Goal: Information Seeking & Learning: Learn about a topic

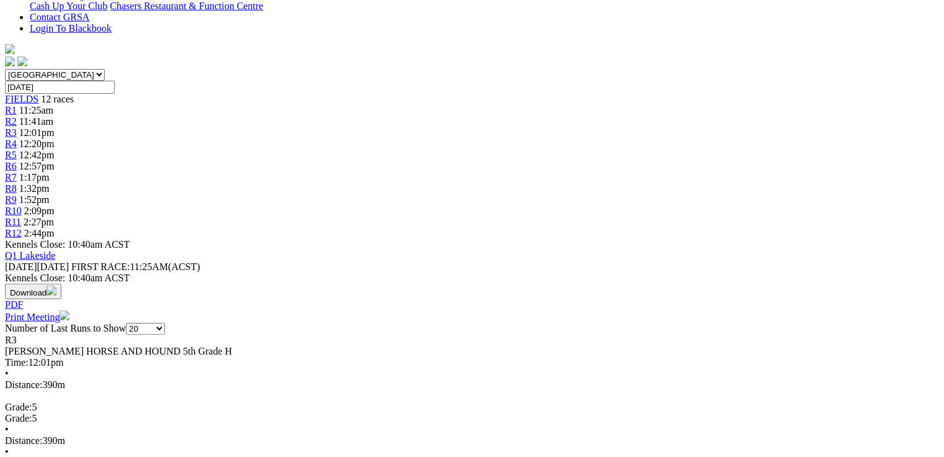
scroll to position [347, 0]
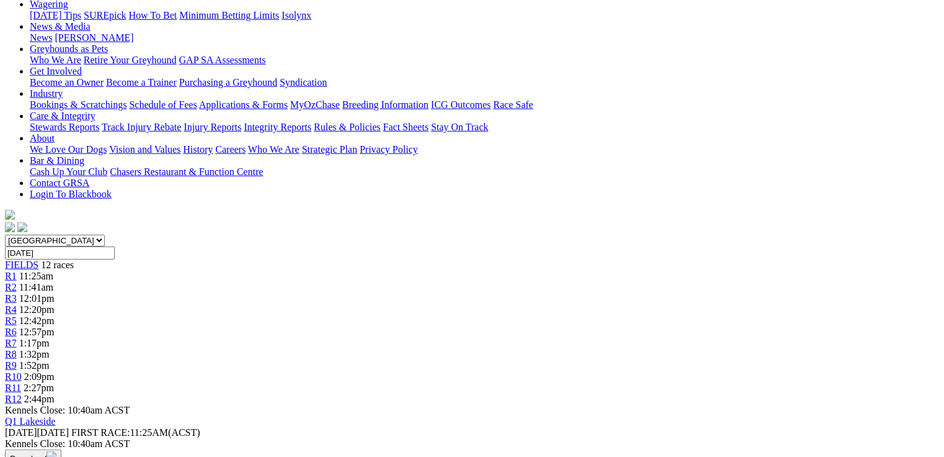
scroll to position [32, 0]
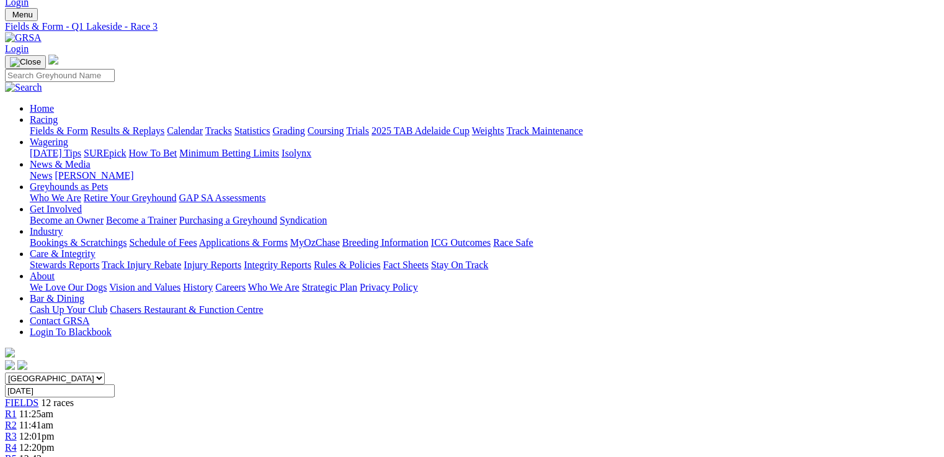
click at [55, 442] on span "12:20pm" at bounding box center [36, 447] width 35 height 11
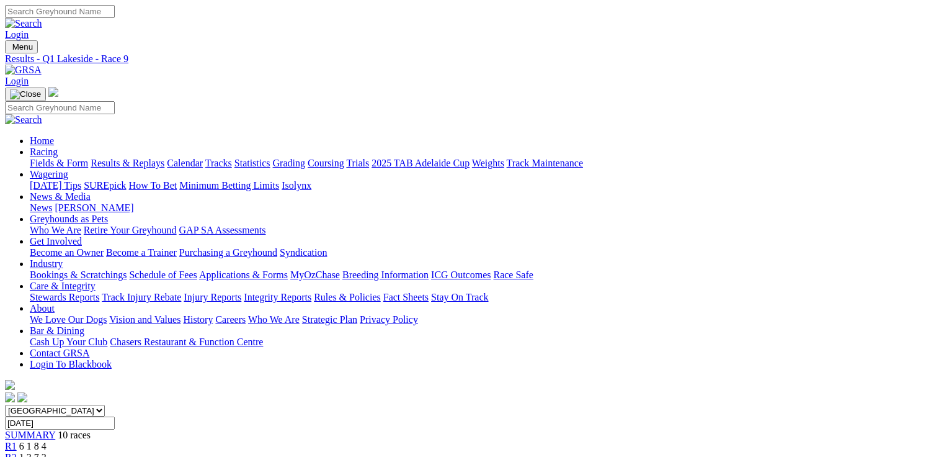
scroll to position [248, 0]
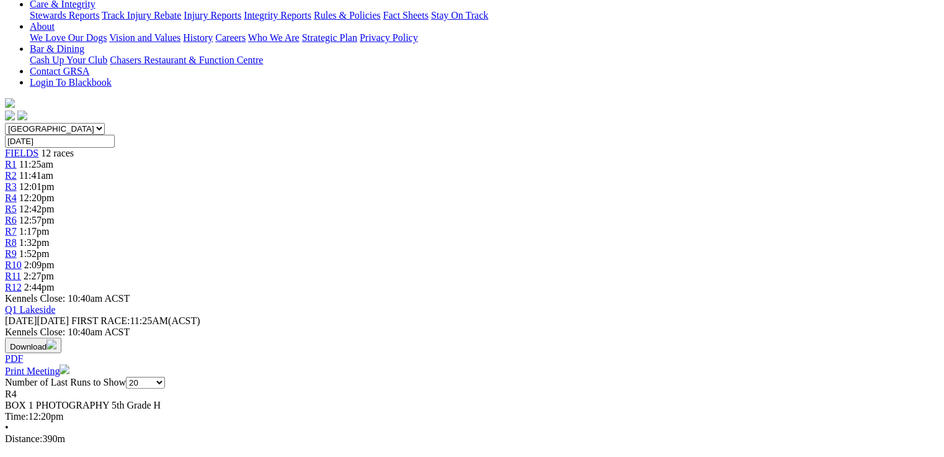
scroll to position [298, 0]
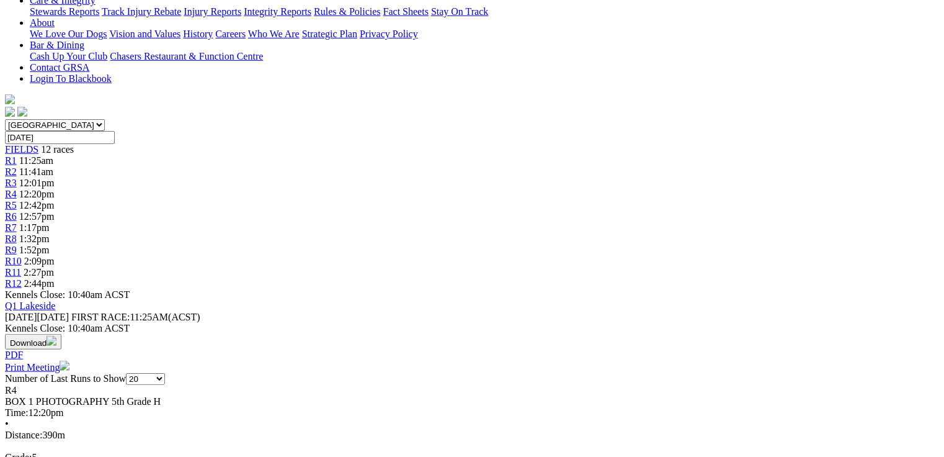
scroll to position [0, 0]
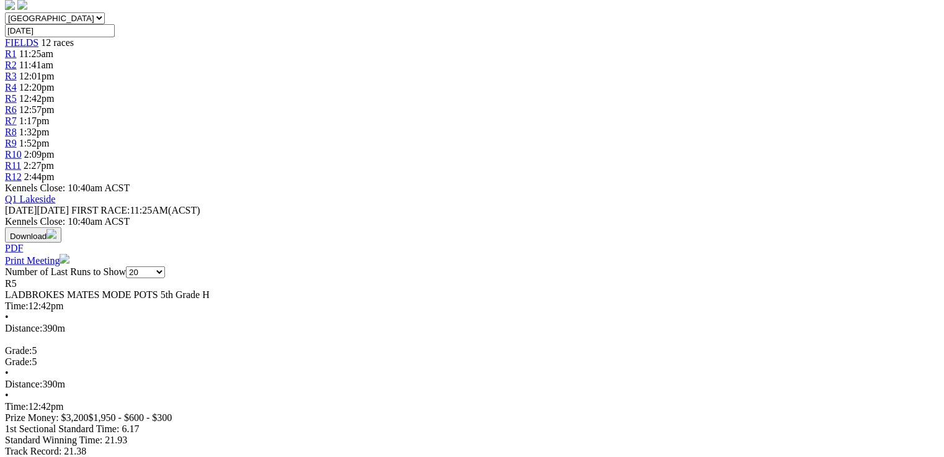
scroll to position [397, 0]
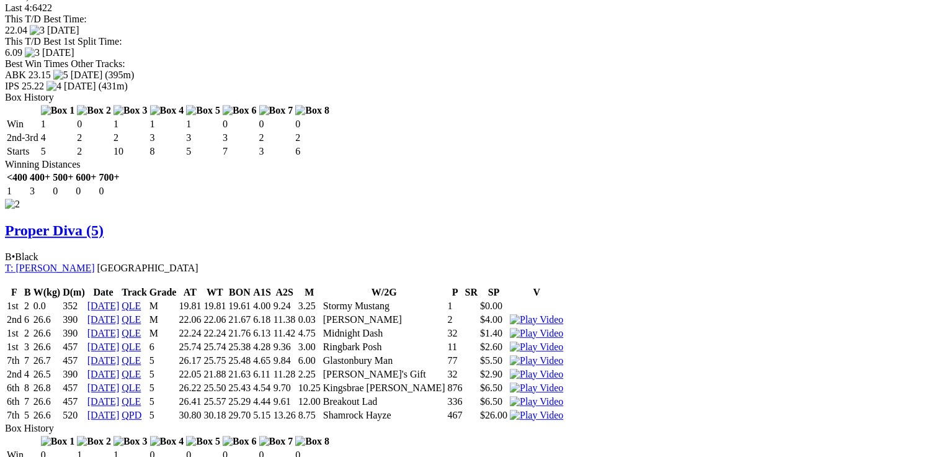
scroll to position [1589, 0]
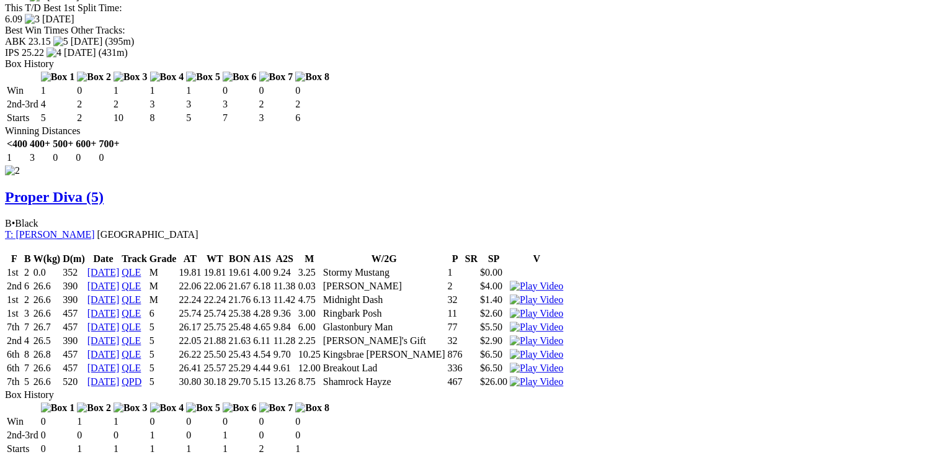
drag, startPoint x: 98, startPoint y: 145, endPoint x: 268, endPoint y: 141, distance: 170.1
drag, startPoint x: 364, startPoint y: 383, endPoint x: 390, endPoint y: 392, distance: 27.7
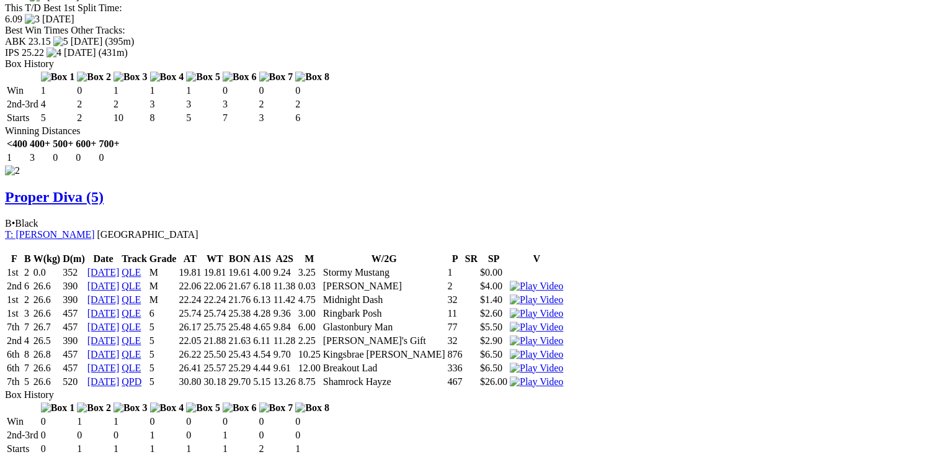
drag, startPoint x: 419, startPoint y: 403, endPoint x: 455, endPoint y: 405, distance: 35.4
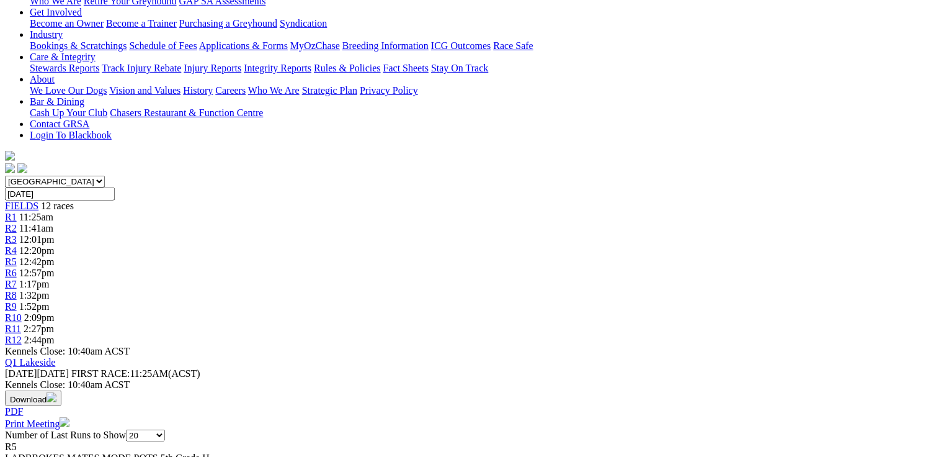
scroll to position [0, 0]
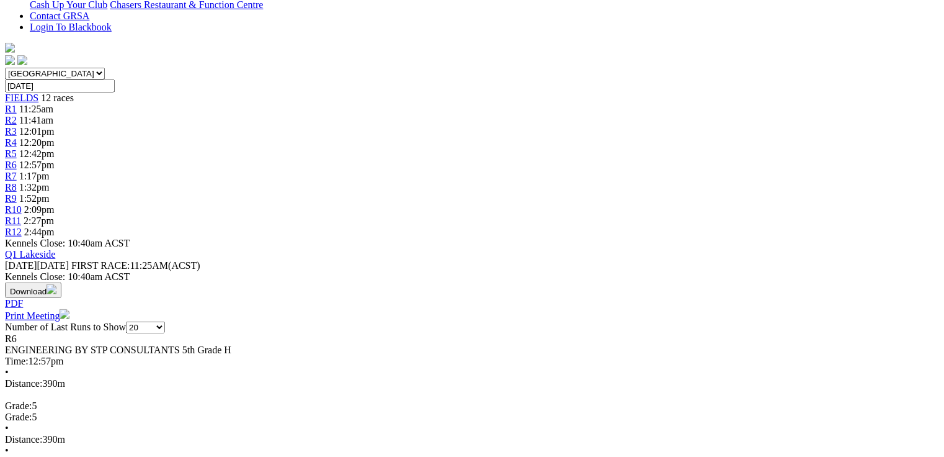
scroll to position [347, 0]
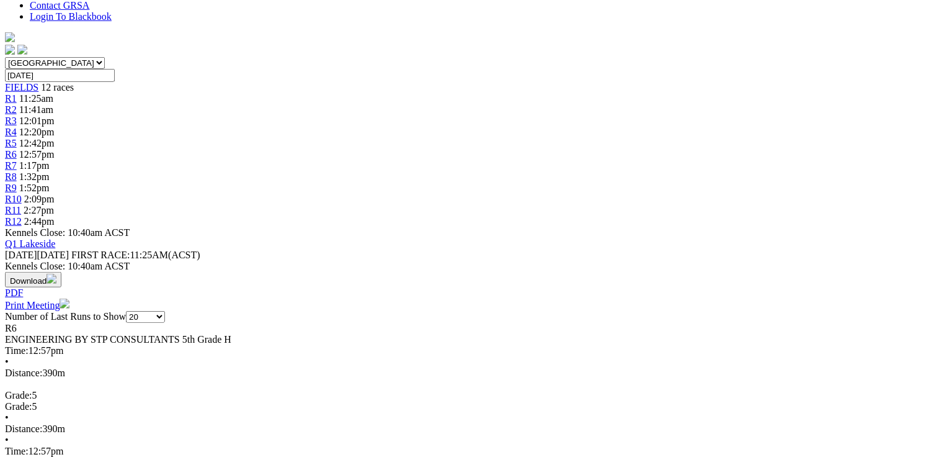
drag, startPoint x: 54, startPoint y: 117, endPoint x: 287, endPoint y: 125, distance: 233.4
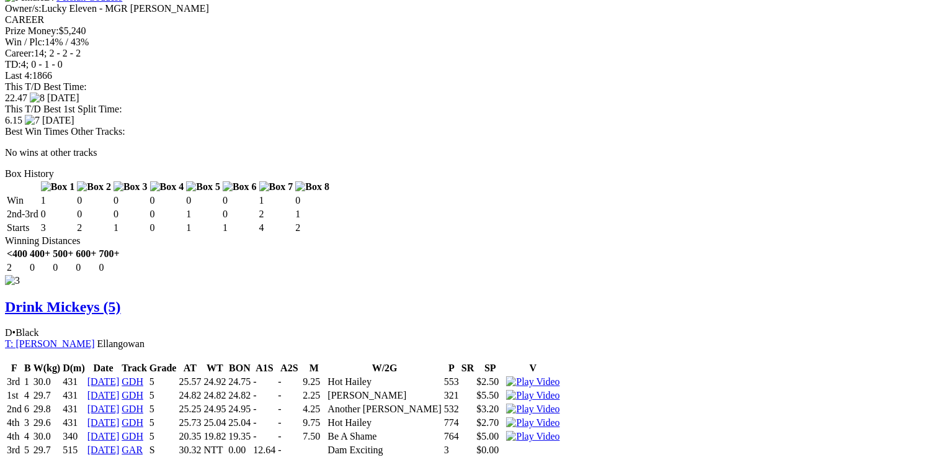
scroll to position [1936, 0]
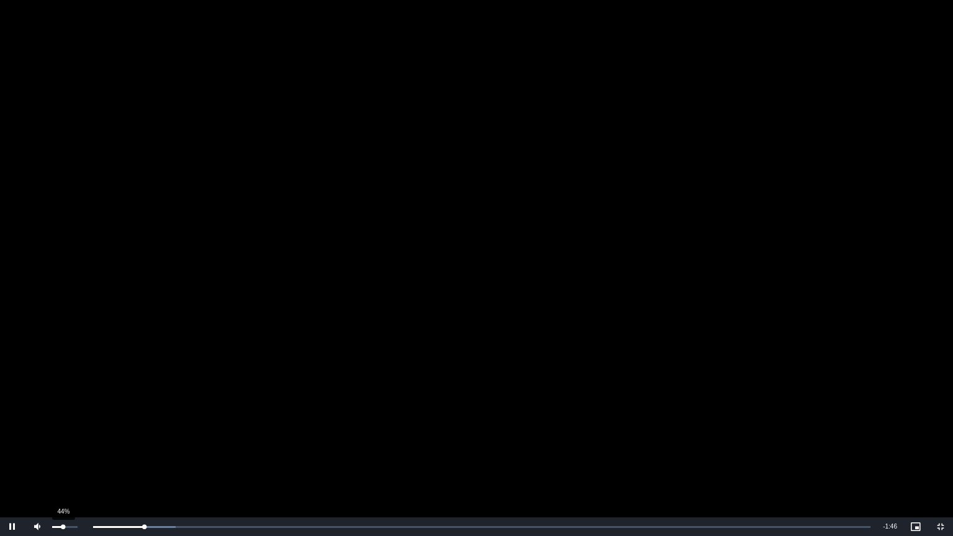
click at [63, 456] on div "44%" at bounding box center [64, 527] width 31 height 19
click at [183, 456] on div "Loaded : 21.26% 0:16 0:13" at bounding box center [463, 527] width 815 height 3
click at [208, 456] on div "Loaded : 21.26% 0:20 0:20" at bounding box center [463, 527] width 827 height 19
click at [380, 294] on video "To view this video please enable JavaScript, and consider upgrading to a web br…" at bounding box center [476, 268] width 953 height 536
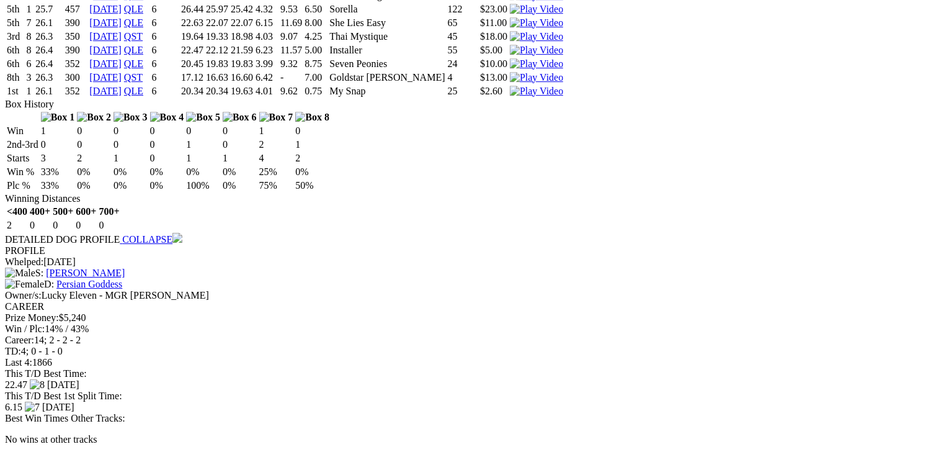
drag, startPoint x: 457, startPoint y: 361, endPoint x: 486, endPoint y: 352, distance: 30.3
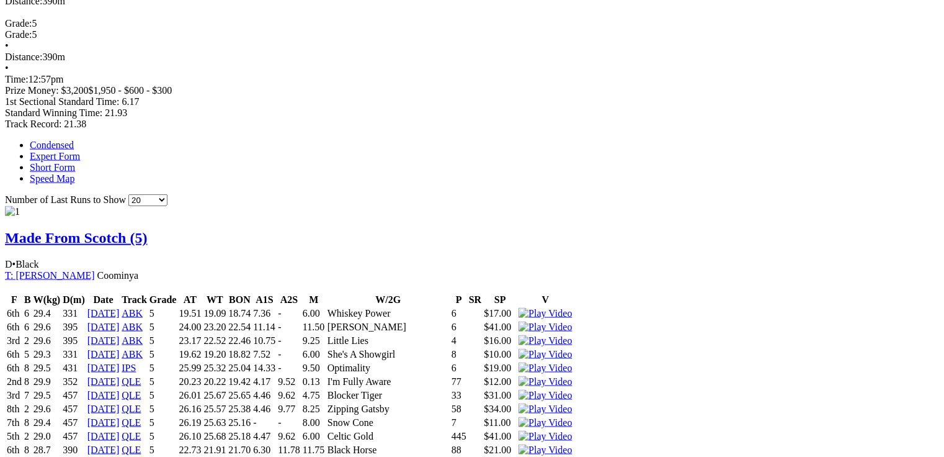
scroll to position [0, 0]
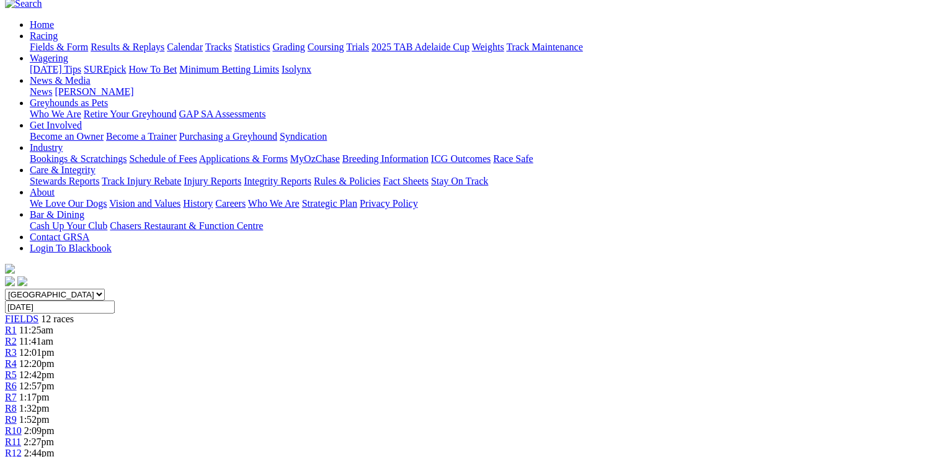
scroll to position [298, 0]
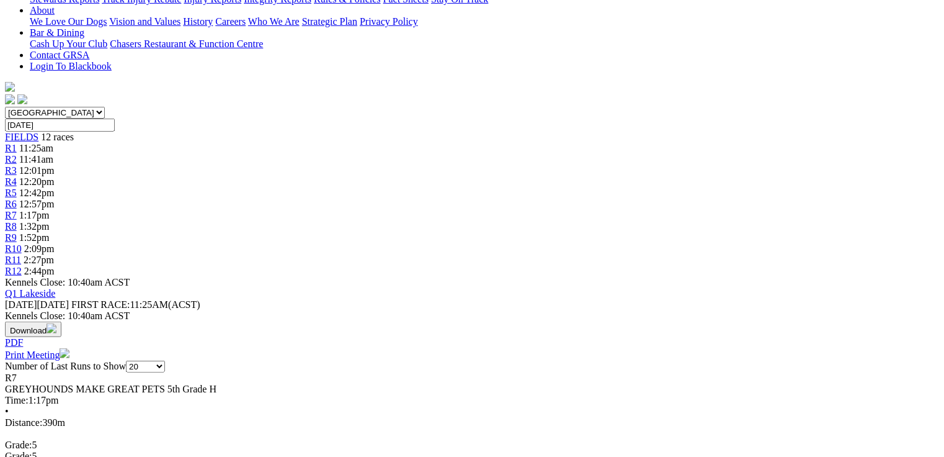
drag, startPoint x: 54, startPoint y: 154, endPoint x: 313, endPoint y: 184, distance: 261.1
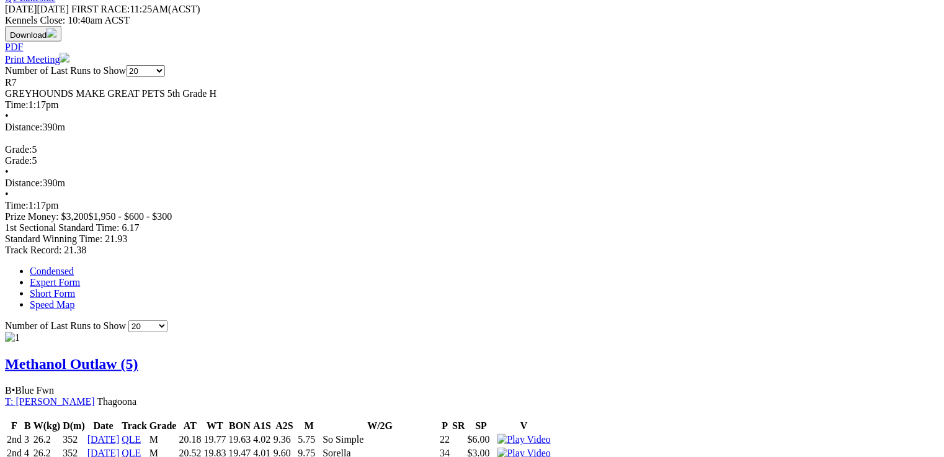
scroll to position [596, 0]
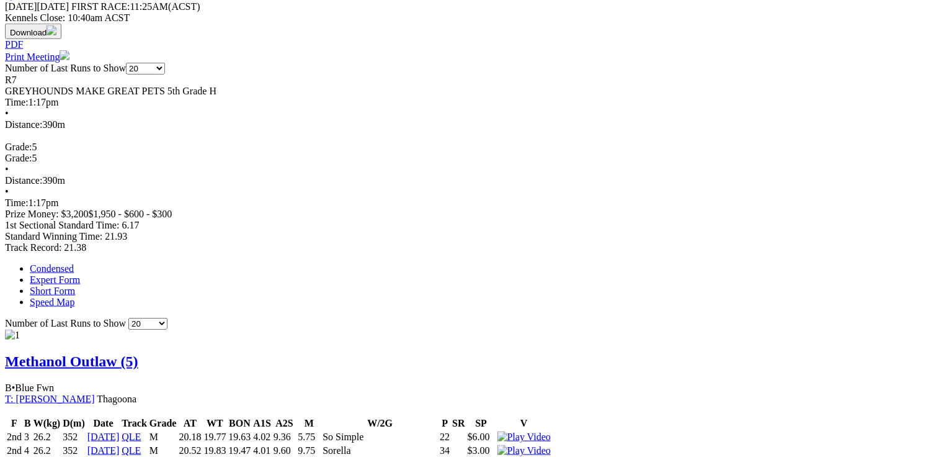
drag, startPoint x: 280, startPoint y: 282, endPoint x: 303, endPoint y: 288, distance: 24.4
drag, startPoint x: 302, startPoint y: 280, endPoint x: 282, endPoint y: 277, distance: 19.5
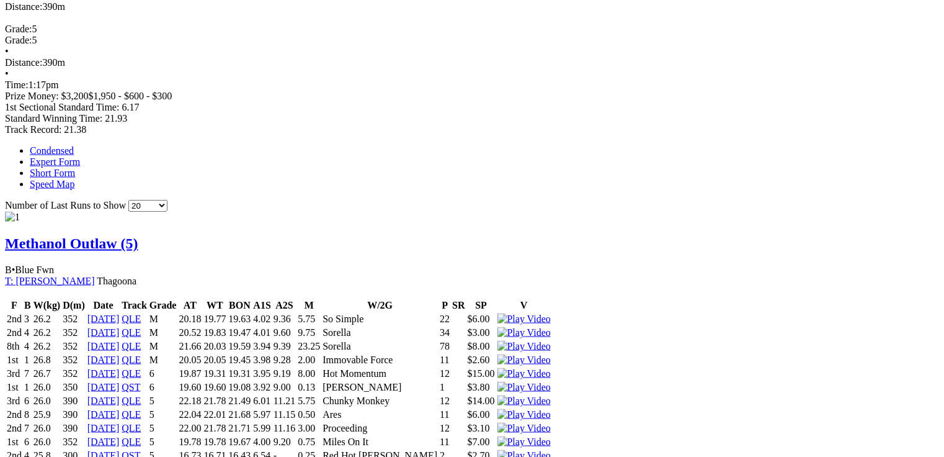
scroll to position [844, 0]
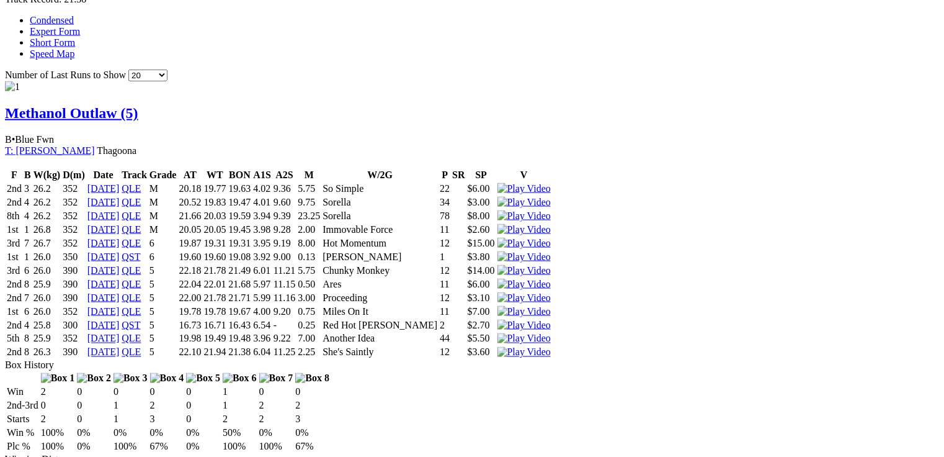
drag, startPoint x: 53, startPoint y: 164, endPoint x: 372, endPoint y: 171, distance: 318.4
drag, startPoint x: 57, startPoint y: 159, endPoint x: 415, endPoint y: 194, distance: 359.8
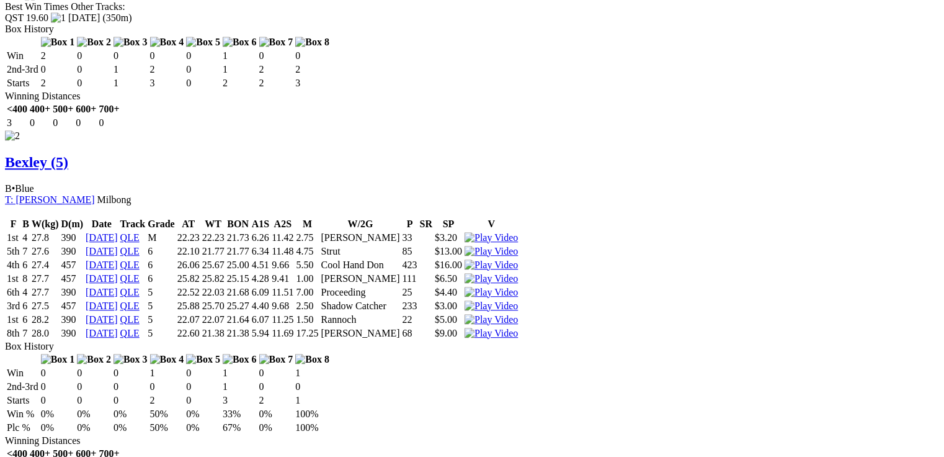
scroll to position [0, 0]
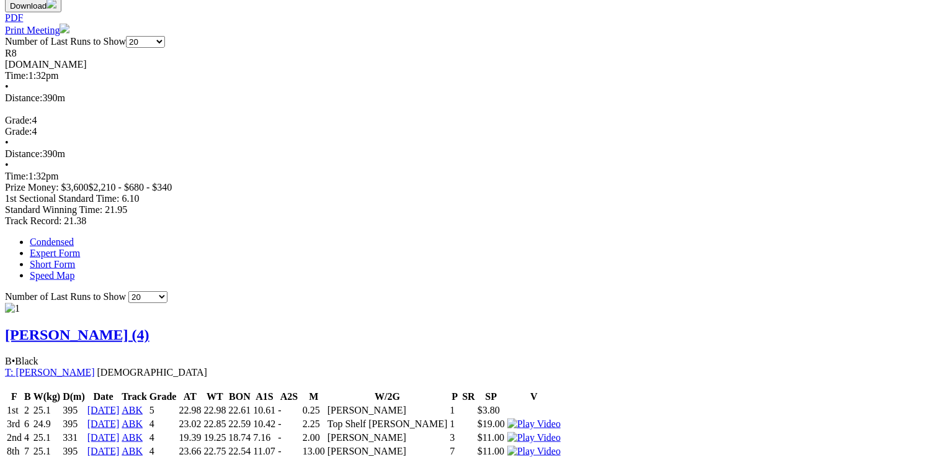
scroll to position [645, 0]
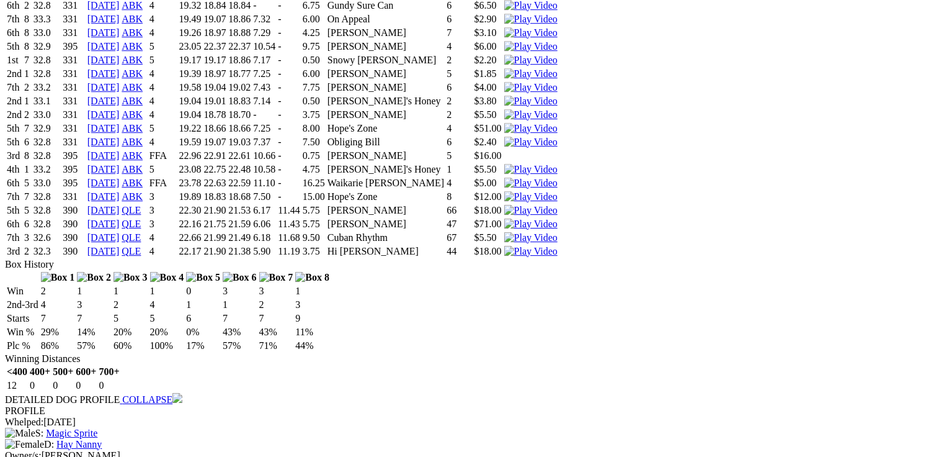
scroll to position [1886, 0]
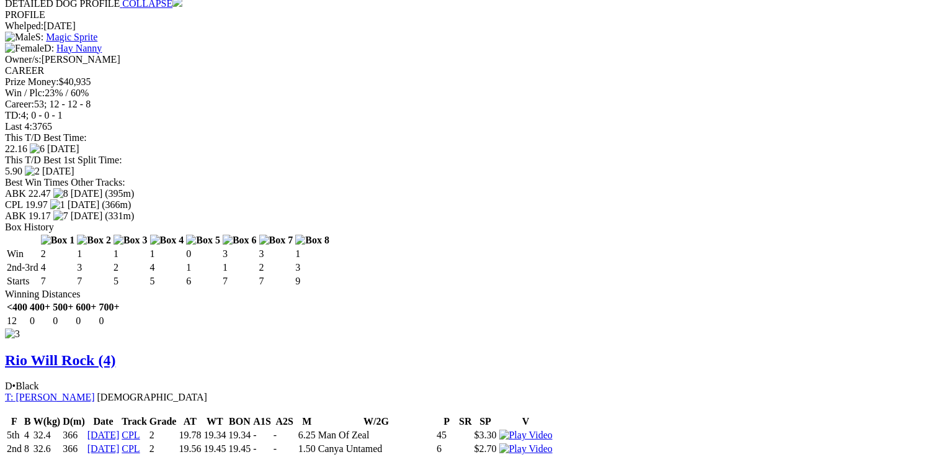
scroll to position [2284, 0]
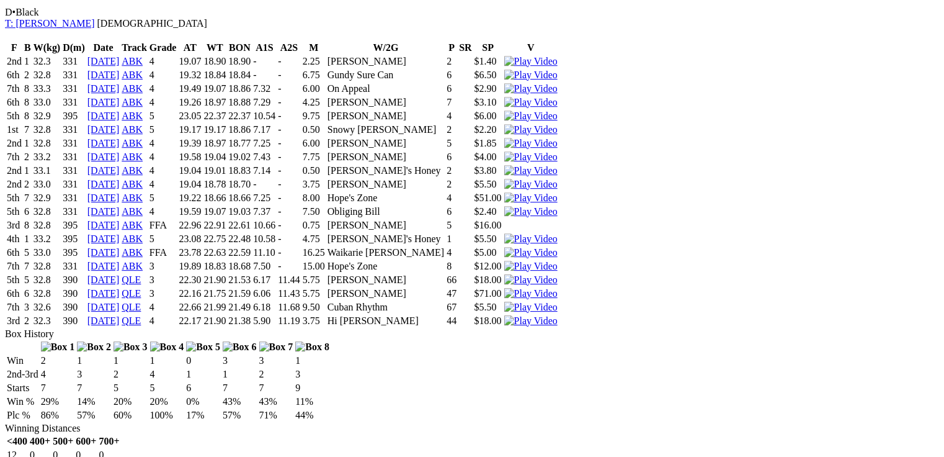
scroll to position [1589, 0]
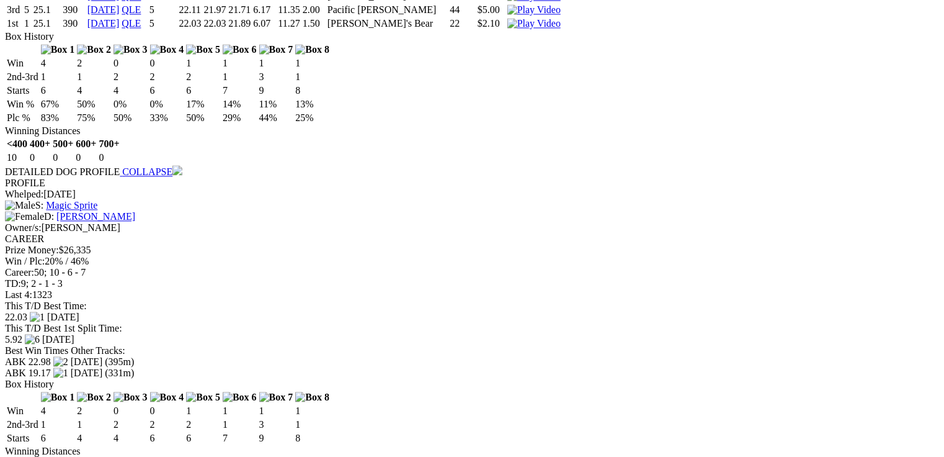
scroll to position [0, 0]
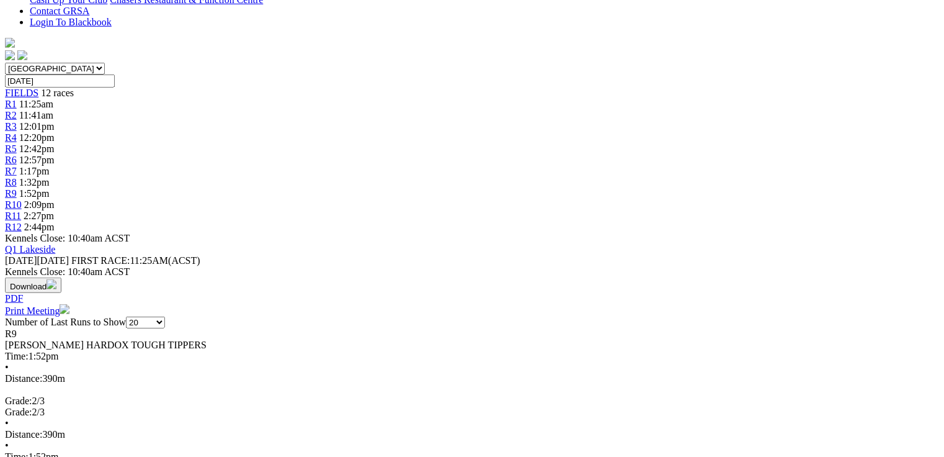
scroll to position [347, 0]
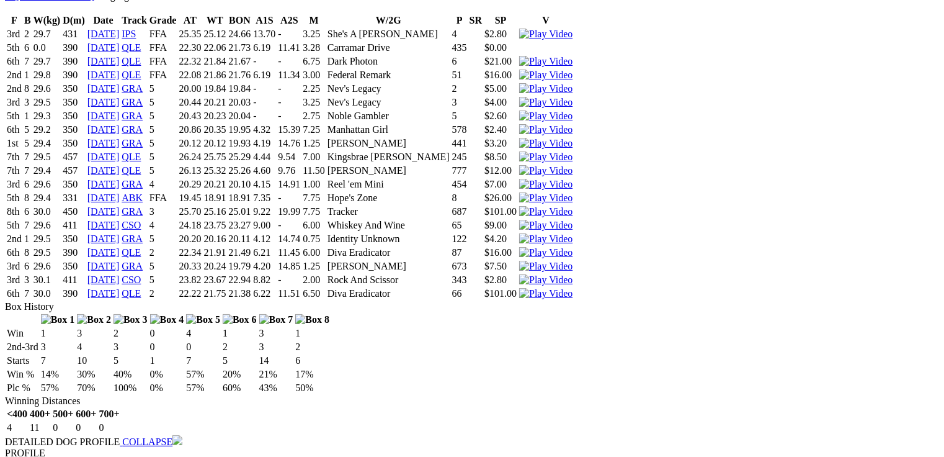
scroll to position [2581, 0]
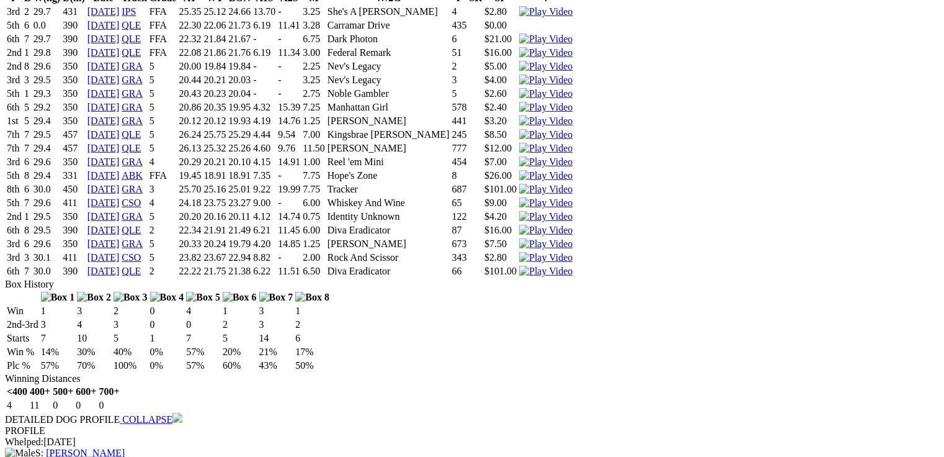
drag, startPoint x: 943, startPoint y: 325, endPoint x: 949, endPoint y: 272, distance: 53.0
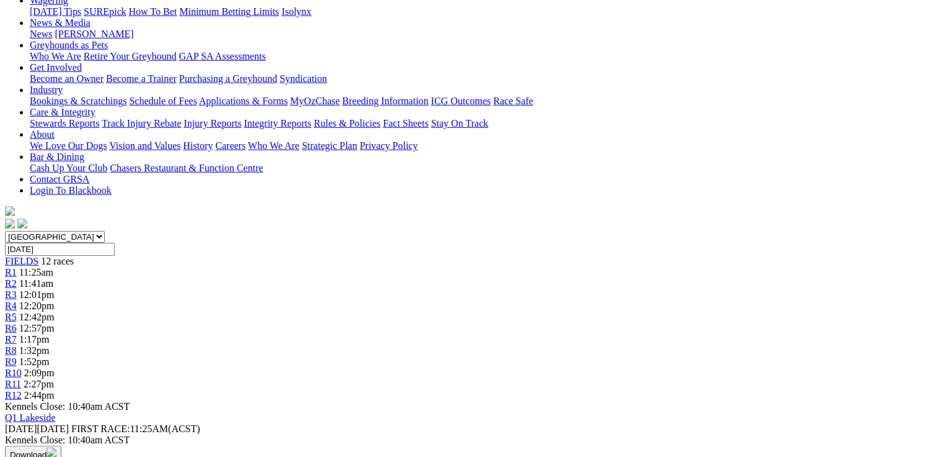
scroll to position [0, 0]
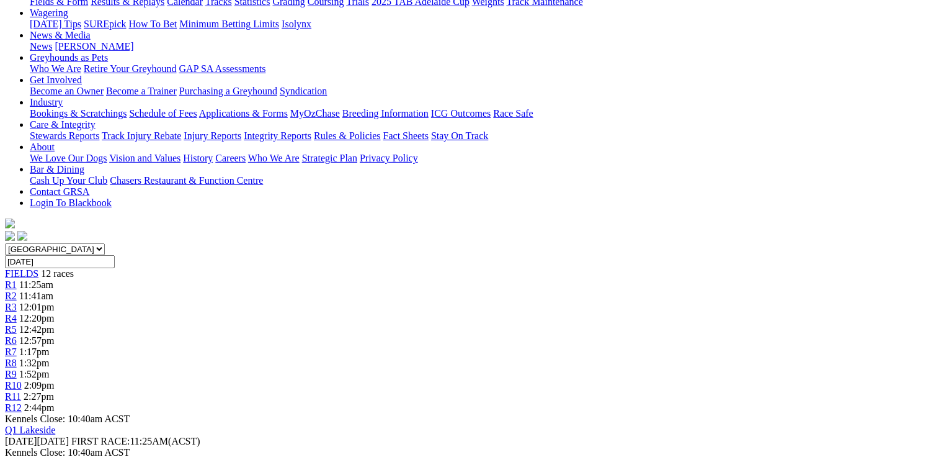
scroll to position [397, 0]
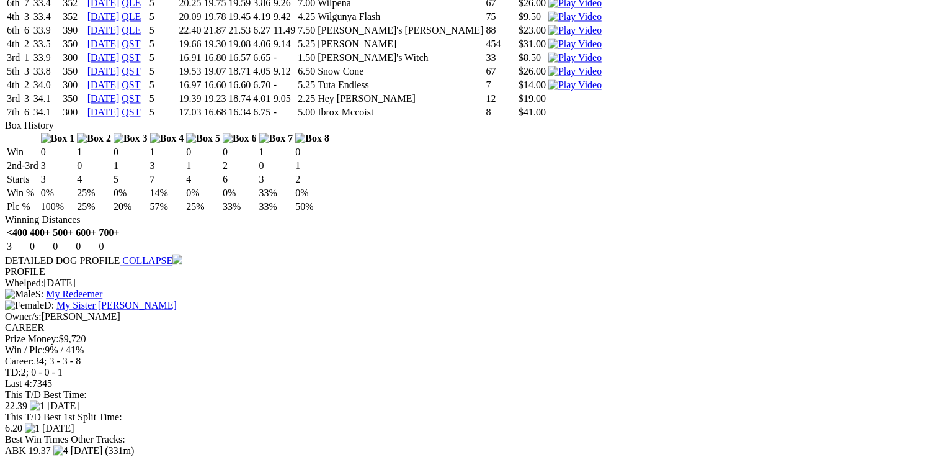
scroll to position [1191, 0]
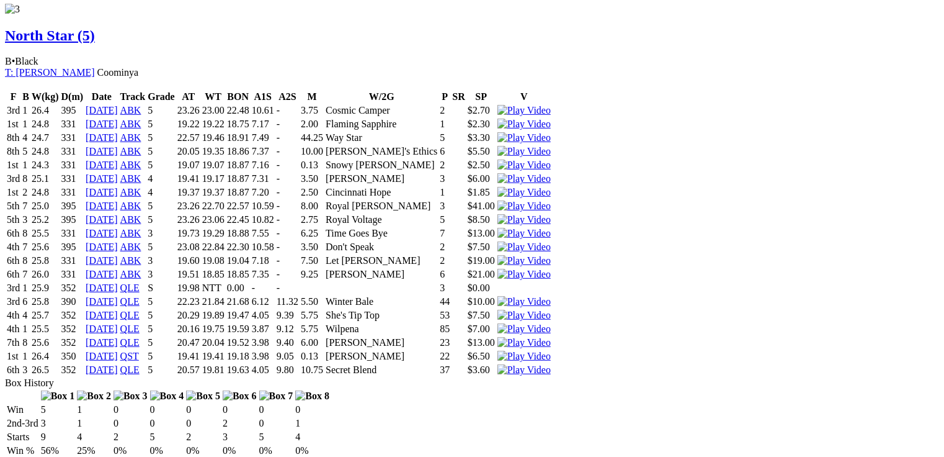
scroll to position [2581, 0]
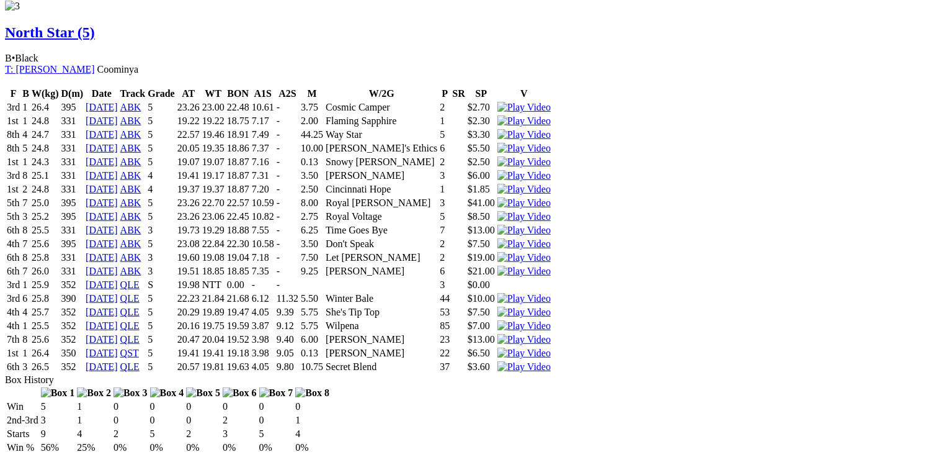
drag, startPoint x: 375, startPoint y: 303, endPoint x: 501, endPoint y: 303, distance: 126.6
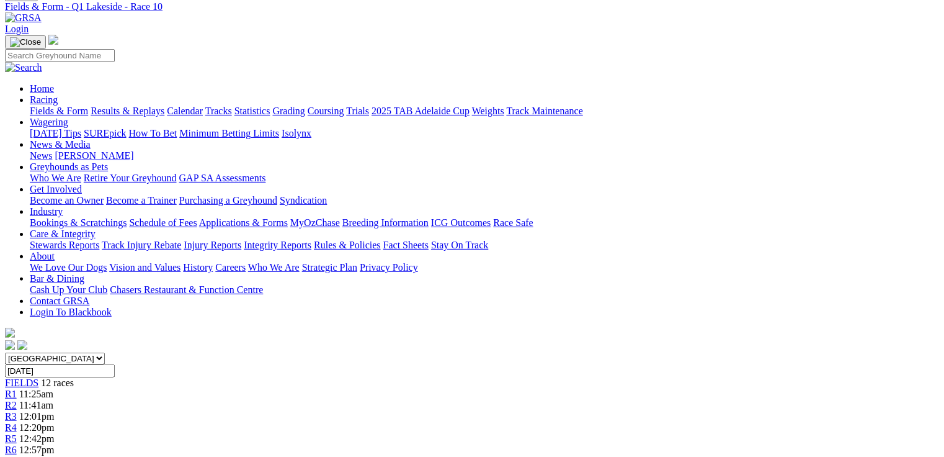
scroll to position [47, 0]
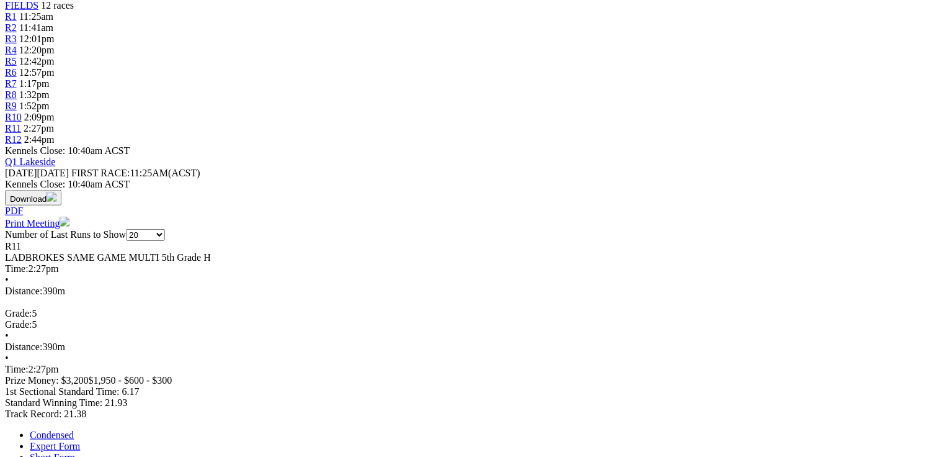
scroll to position [447, 0]
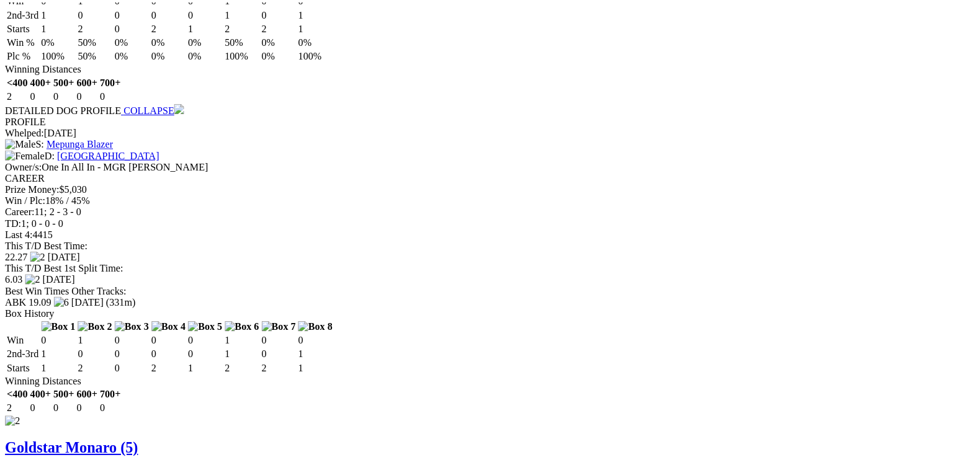
scroll to position [1241, 0]
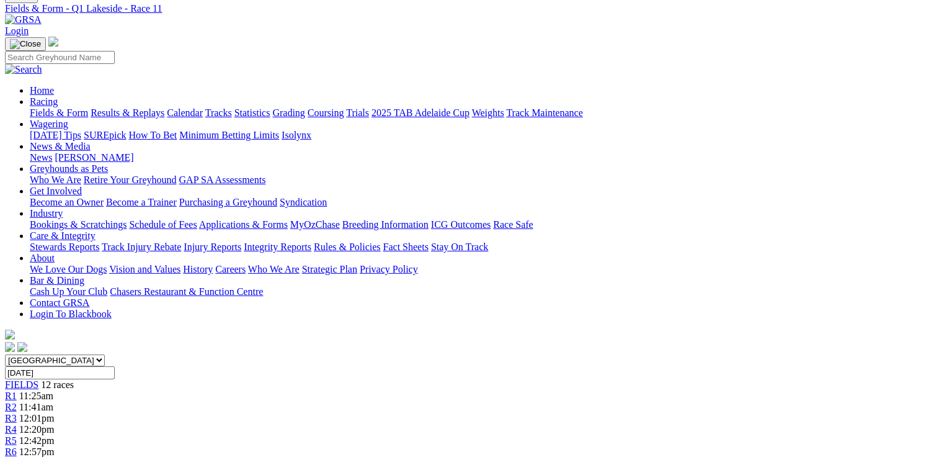
scroll to position [0, 0]
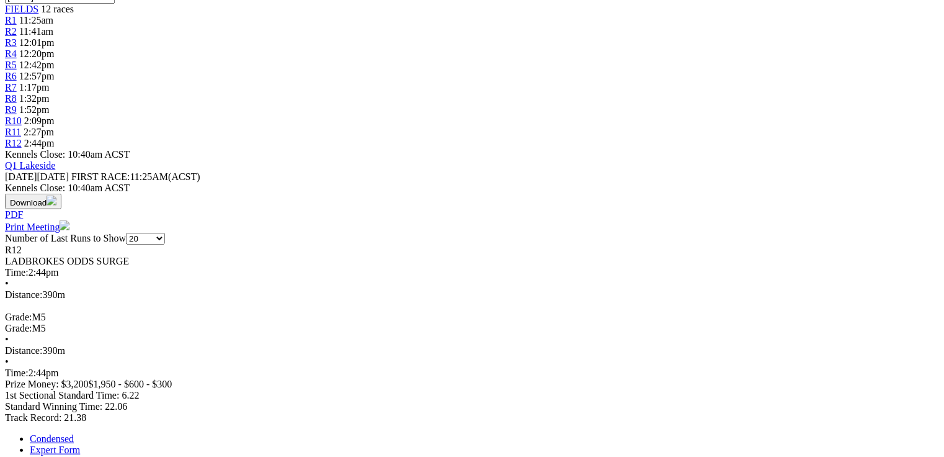
scroll to position [447, 0]
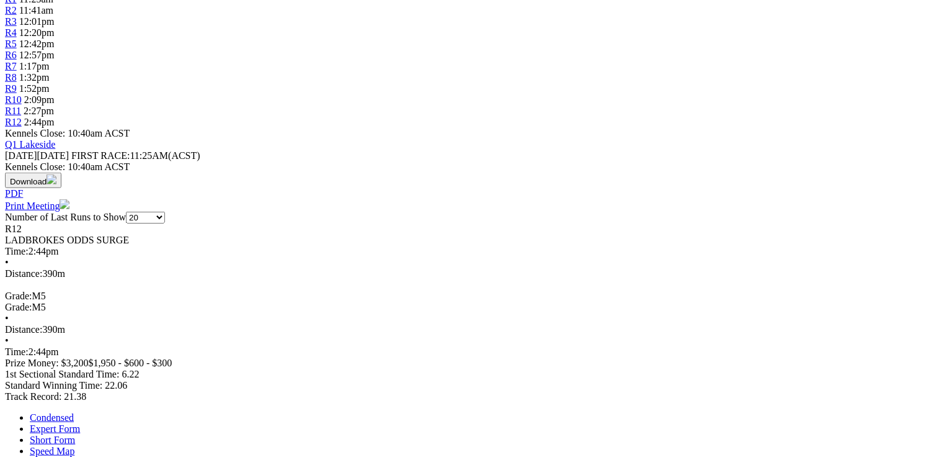
drag, startPoint x: 276, startPoint y: 263, endPoint x: 303, endPoint y: 263, distance: 27.3
drag, startPoint x: 283, startPoint y: 263, endPoint x: 302, endPoint y: 264, distance: 18.7
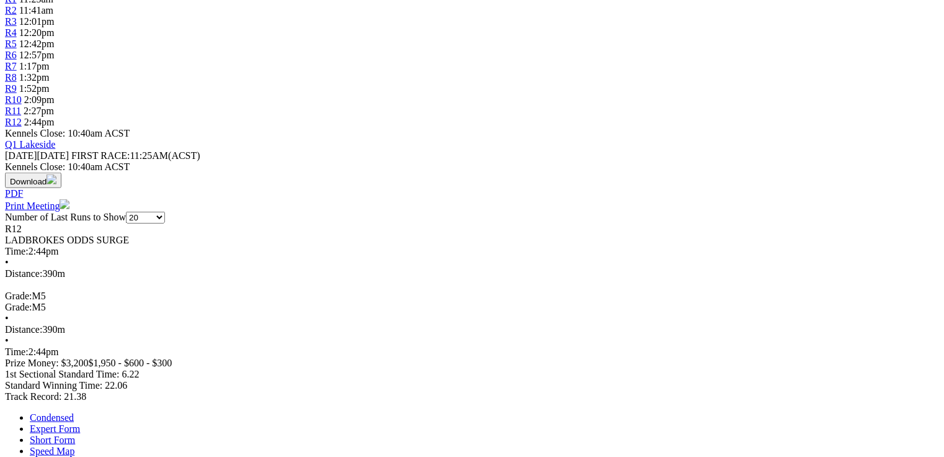
drag, startPoint x: 373, startPoint y: 262, endPoint x: 395, endPoint y: 263, distance: 21.8
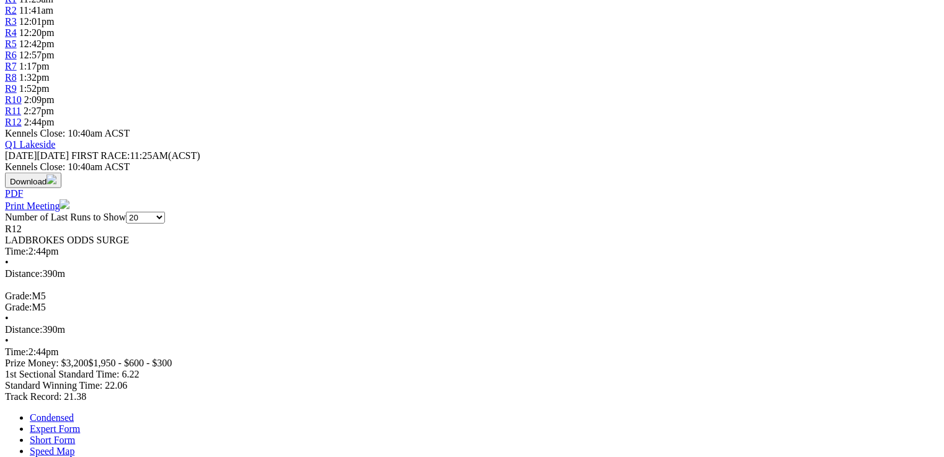
drag, startPoint x: 400, startPoint y: 265, endPoint x: 422, endPoint y: 263, distance: 21.8
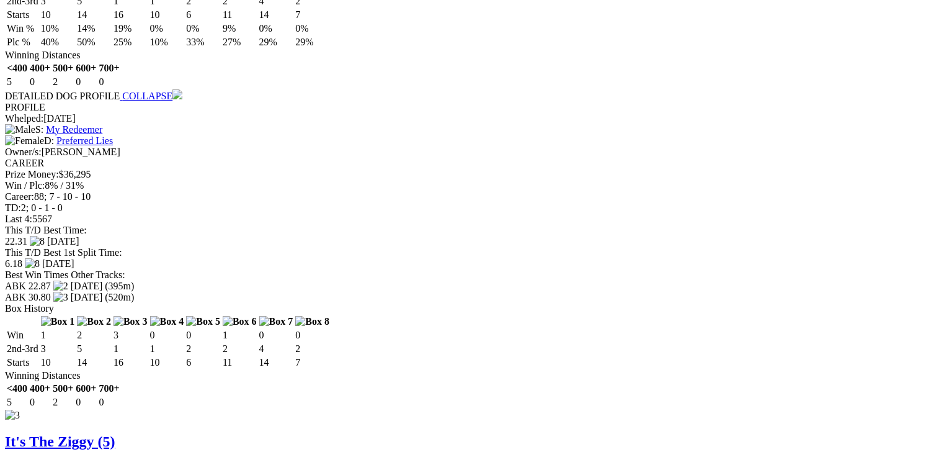
scroll to position [1936, 0]
